Goal: Task Accomplishment & Management: Manage account settings

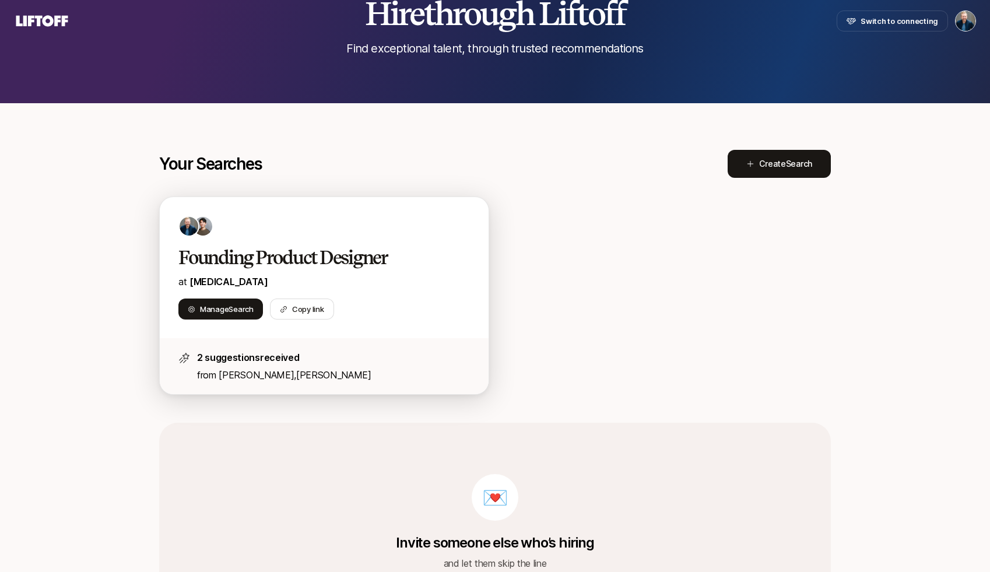
scroll to position [98, 0]
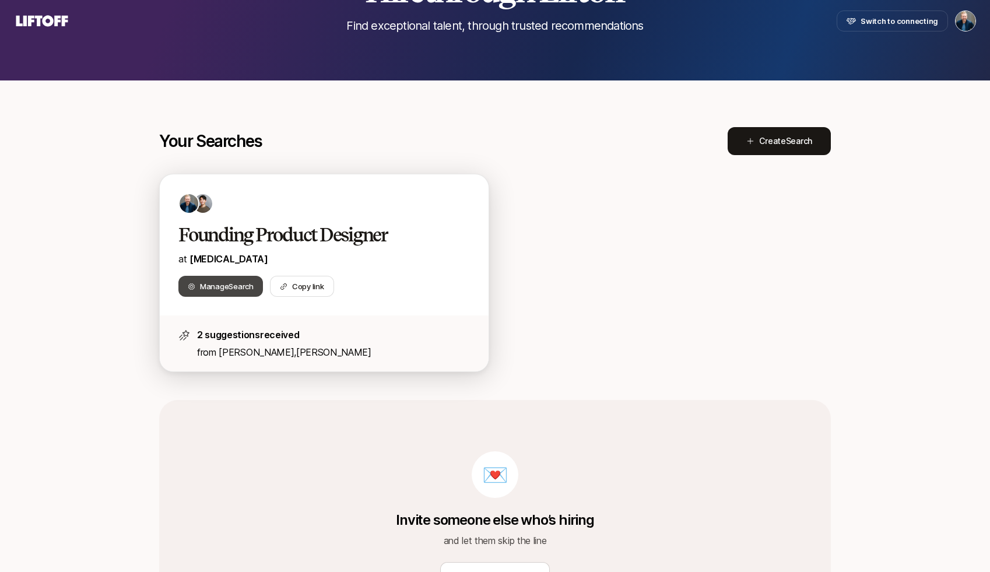
click at [218, 284] on span "Manage Search" at bounding box center [227, 286] width 54 height 12
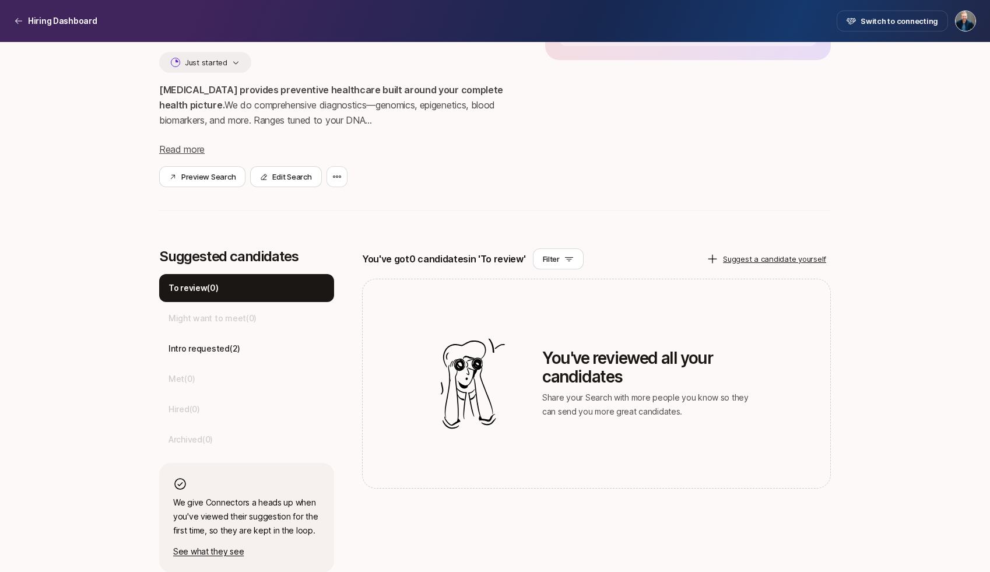
scroll to position [176, 0]
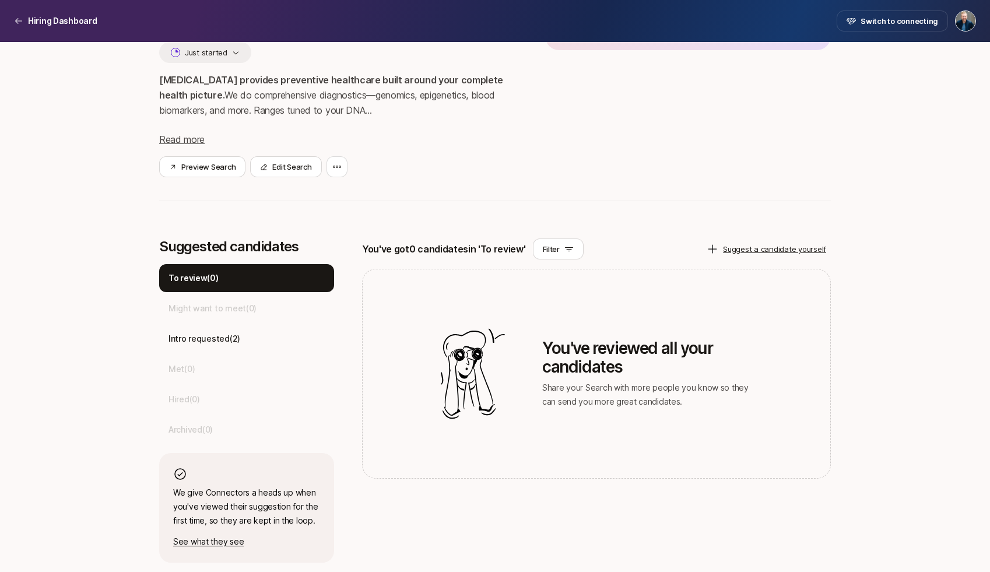
click at [512, 213] on div "Founding Product Designer at SONATA $20,000 Match Incentive Just started SONATA…" at bounding box center [494, 66] width 671 height 316
click at [299, 167] on button "Edit Search" at bounding box center [285, 166] width 71 height 21
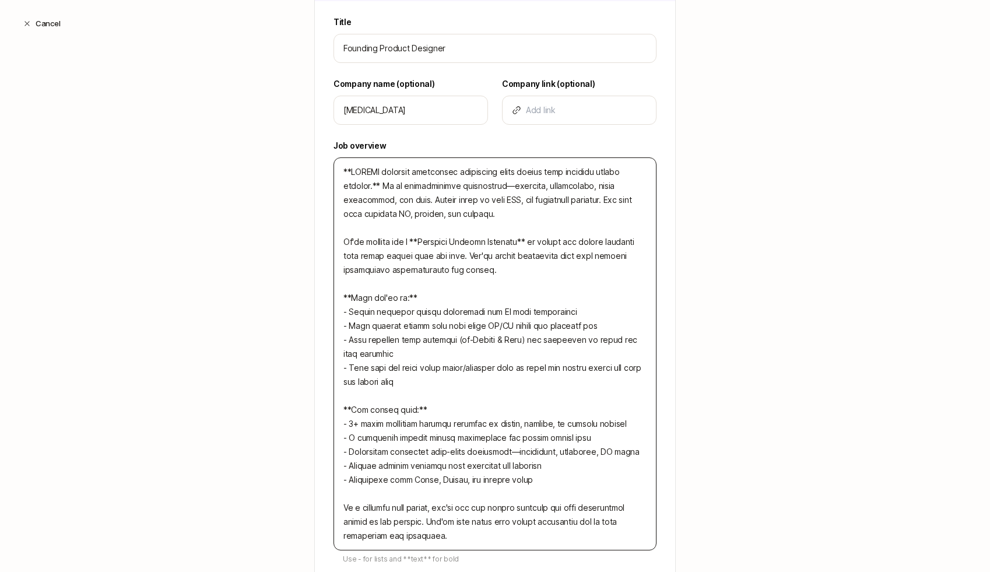
scroll to position [357, 0]
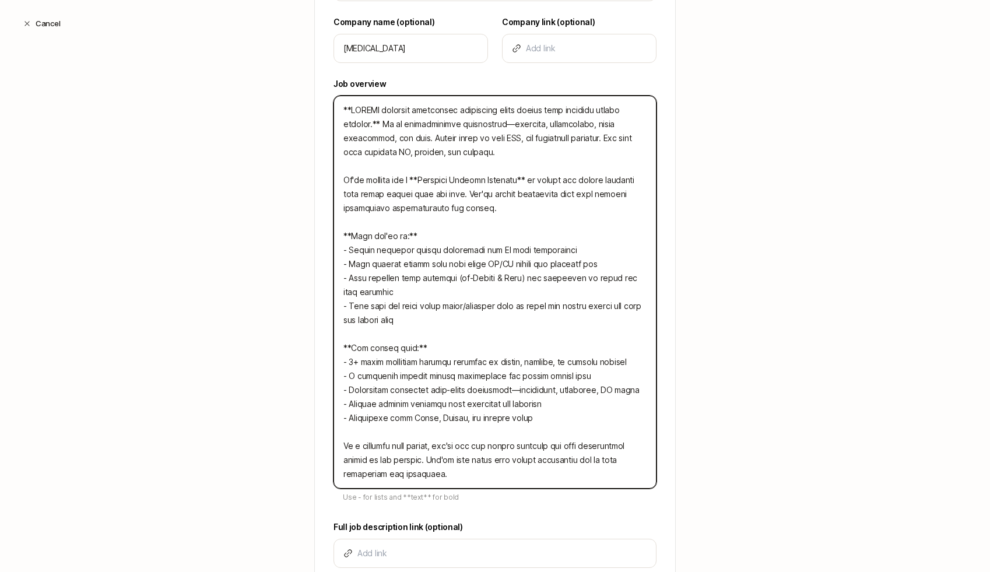
click at [451, 302] on textarea at bounding box center [494, 292] width 323 height 393
click at [434, 424] on textarea at bounding box center [494, 292] width 323 height 393
click at [494, 274] on textarea at bounding box center [494, 292] width 323 height 393
paste textarea "SONATA provides preventive healthcare built around your complete health picture…"
type textarea "SONATA provides preventive healthcare built around your complete health picture…"
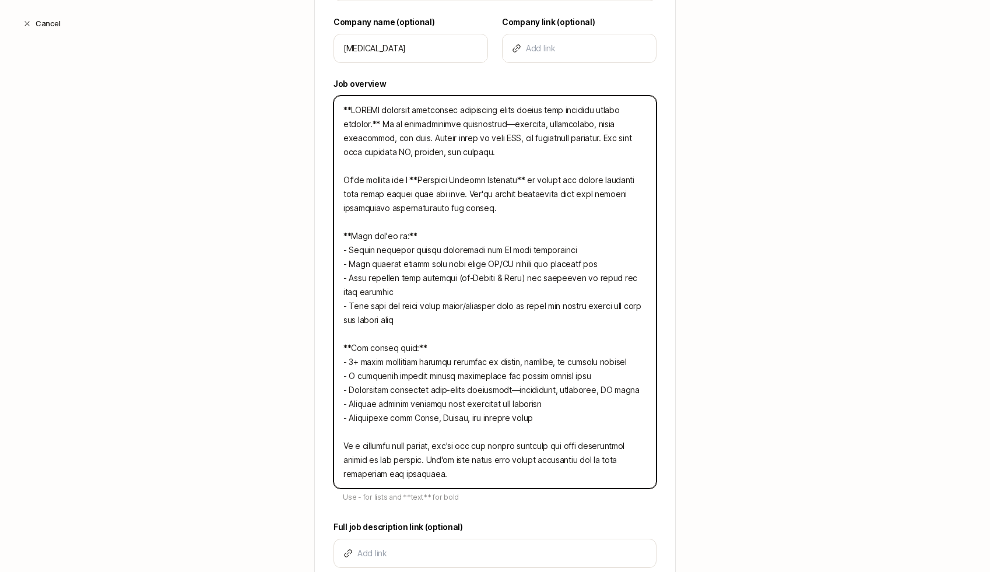
type textarea "x"
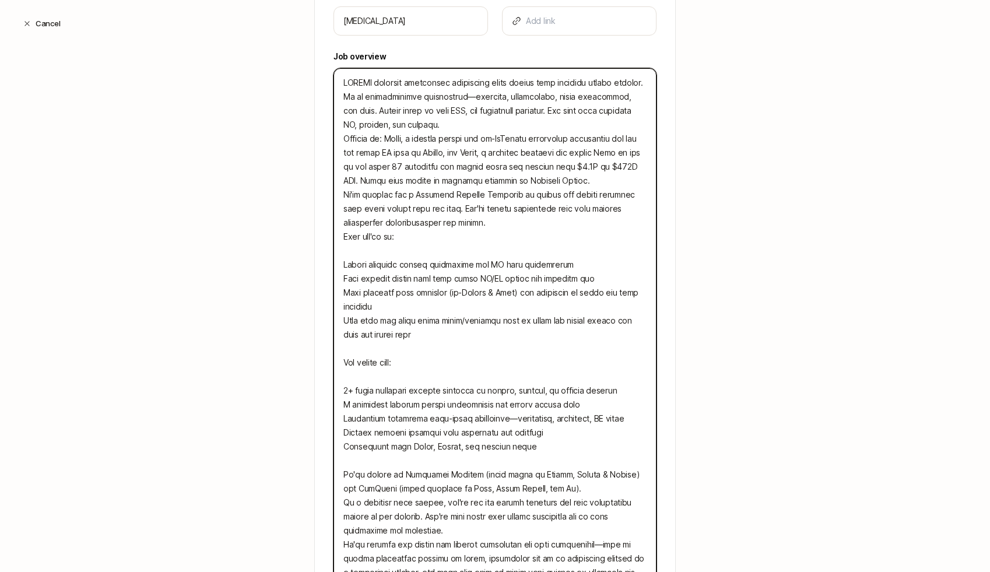
scroll to position [384, 0]
type textarea "**SONATA provides preventive healthcare built around your complete health pictu…"
type textarea "x"
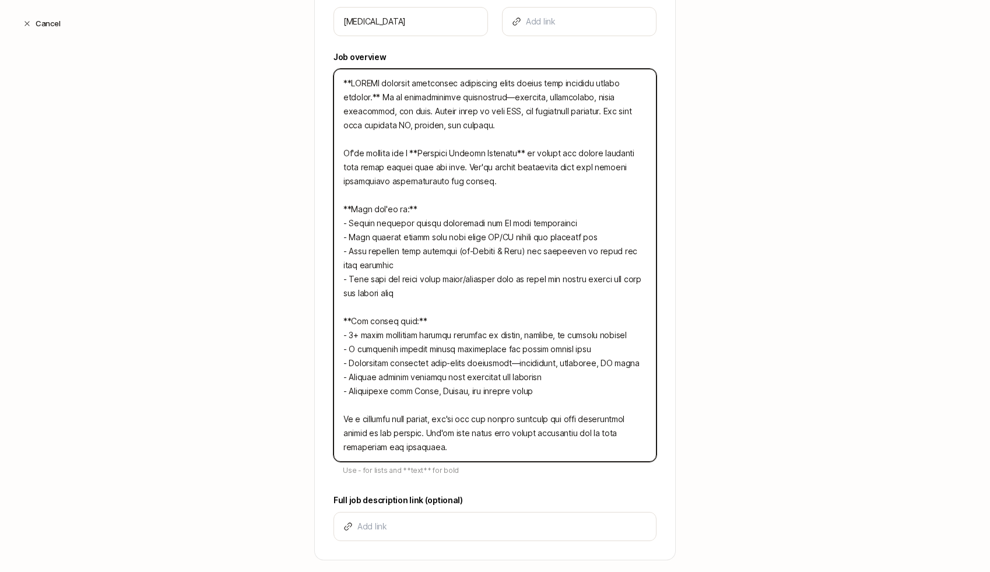
paste textarea "**Founded by:** Sagan, a medical doctor and ex-McKinsey healthcare consultant w…"
type textarea "**SONATA provides preventive healthcare built around your complete health pictu…"
type textarea "x"
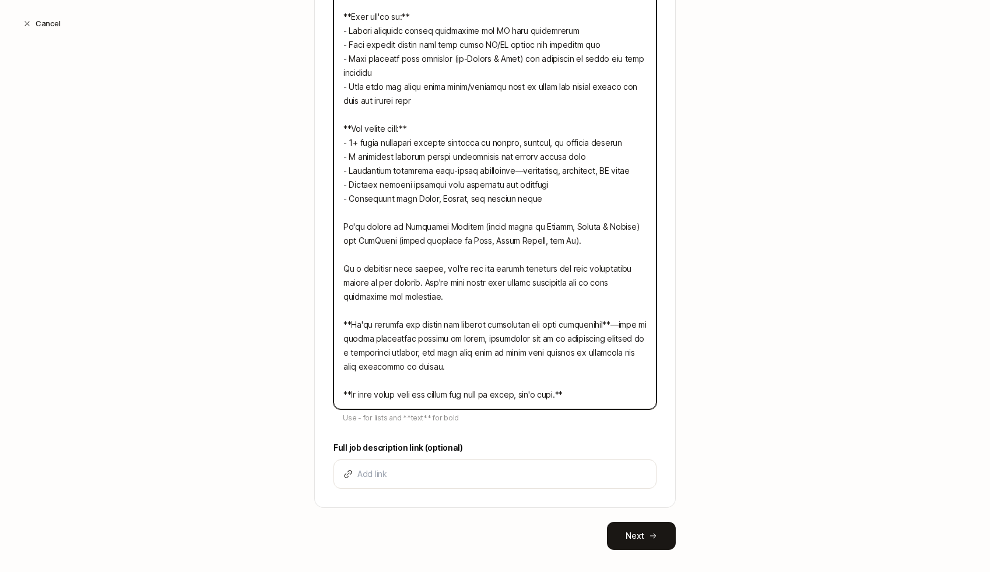
scroll to position [661, 0]
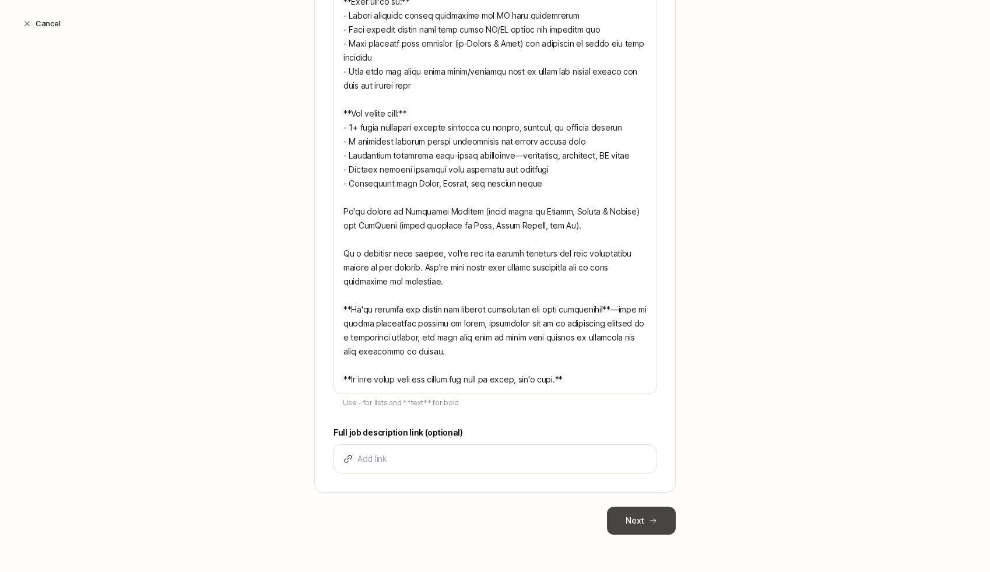
click at [625, 516] on button "Next" at bounding box center [641, 520] width 69 height 28
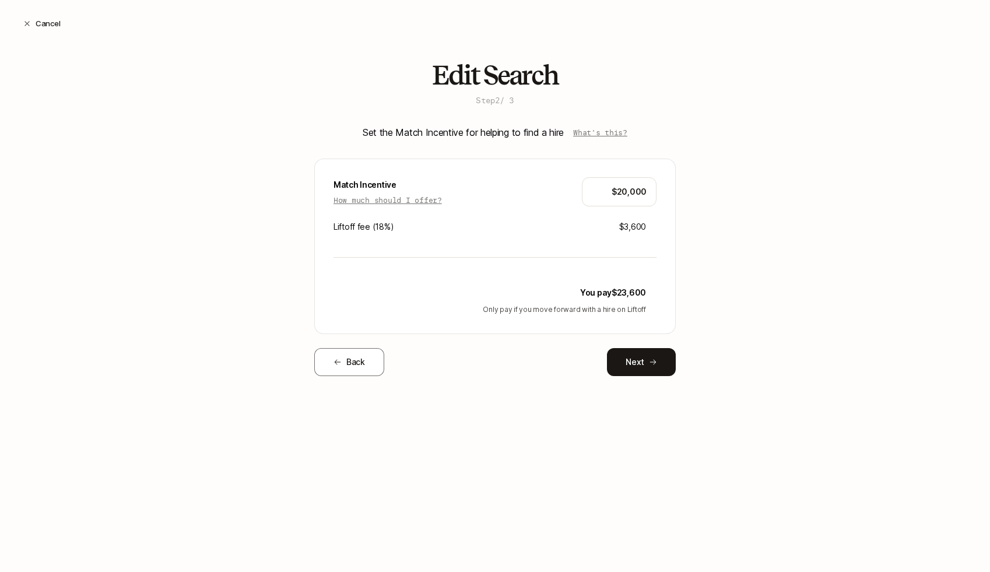
scroll to position [0, 0]
click at [641, 375] on button "Next" at bounding box center [641, 362] width 69 height 28
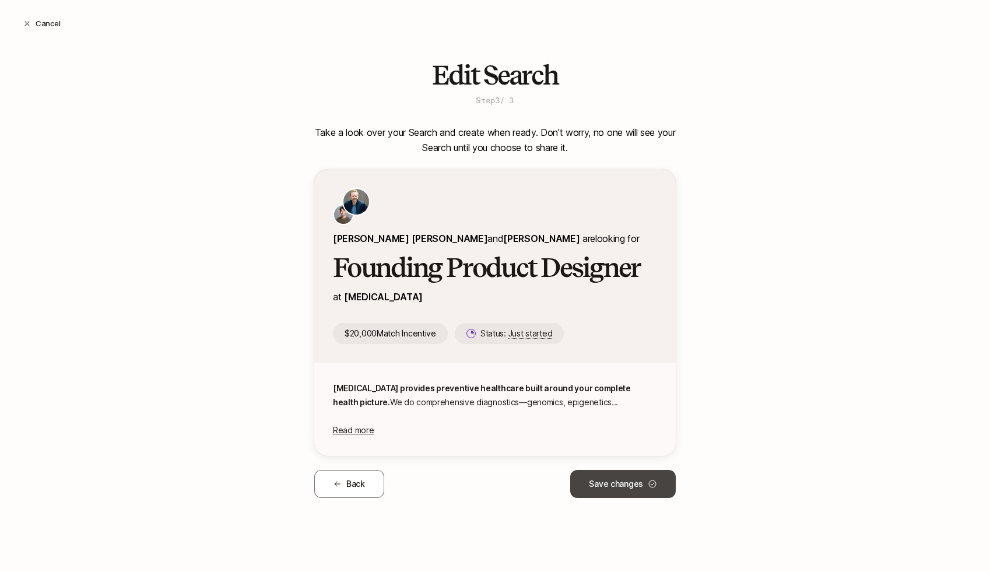
click at [623, 470] on button "Save changes" at bounding box center [622, 484] width 105 height 28
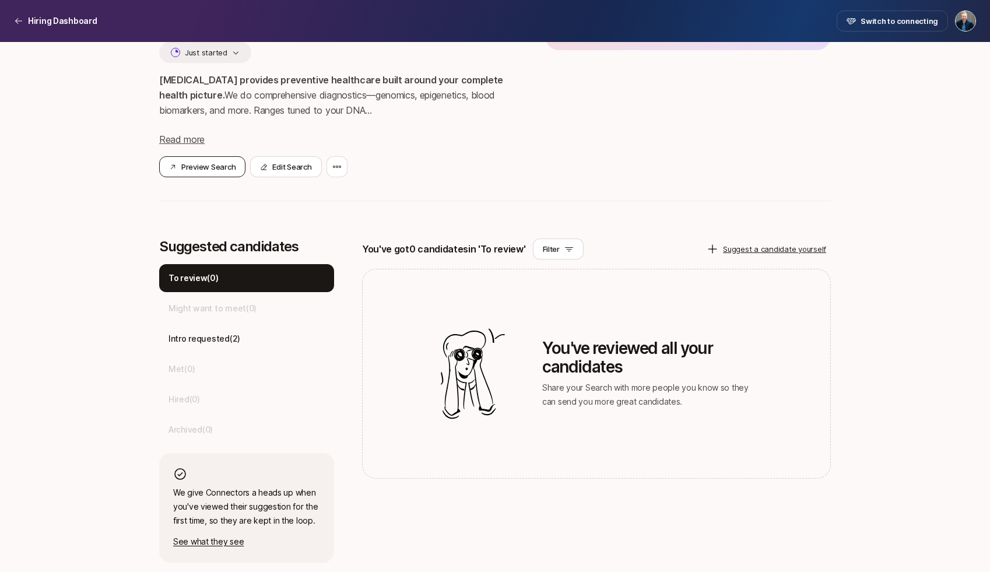
click at [223, 165] on button "Preview Search" at bounding box center [202, 166] width 86 height 21
click at [476, 184] on div "Founding Product Designer at SONATA $20,000 Match Incentive Just started SONATA…" at bounding box center [494, 66] width 671 height 316
